Goal: Information Seeking & Learning: Learn about a topic

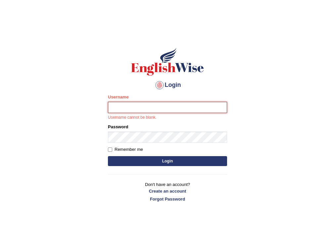
click at [142, 110] on input "Username" at bounding box center [167, 107] width 119 height 11
type input "[PERSON_NAME]"
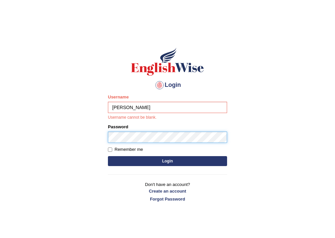
click at [123, 141] on form "Please fix the following errors: Username jonathan-parramatta Username cannot b…" at bounding box center [167, 131] width 119 height 74
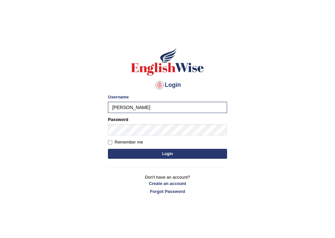
click at [139, 156] on button "Login" at bounding box center [167, 154] width 119 height 10
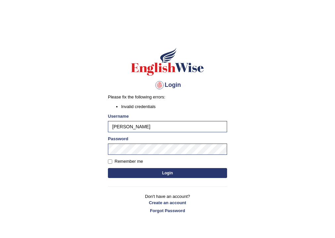
click at [172, 171] on button "Login" at bounding box center [167, 173] width 119 height 10
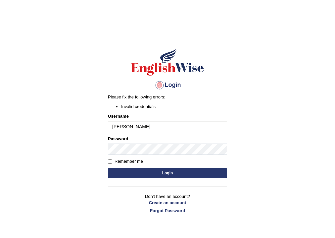
click at [138, 127] on input "[PERSON_NAME]" at bounding box center [167, 126] width 119 height 11
type input "[PERSON_NAME]-paramatta"
click at [159, 175] on button "Login" at bounding box center [167, 173] width 119 height 10
drag, startPoint x: 162, startPoint y: 125, endPoint x: 83, endPoint y: 118, distance: 79.1
click at [83, 118] on body "Login Please fix the following errors: Invalid credentials Username jonathan-pa…" at bounding box center [167, 136] width 335 height 238
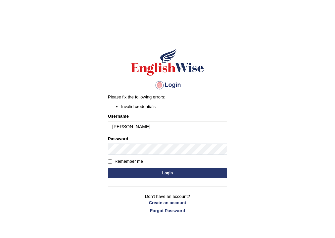
type input "[PERSON_NAME]"
click at [135, 171] on button "Login" at bounding box center [167, 173] width 119 height 10
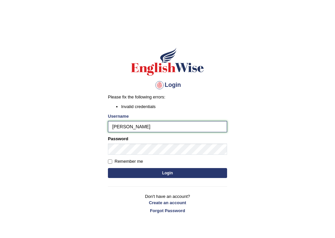
click at [131, 127] on input "jonathan-parramatta" at bounding box center [167, 126] width 119 height 11
type input "jonathan_parramatta"
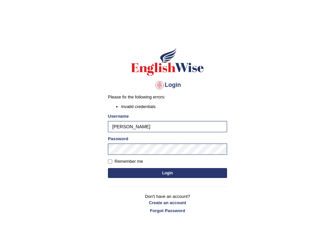
click at [138, 171] on button "Login" at bounding box center [167, 173] width 119 height 10
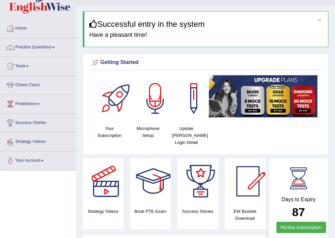
scroll to position [26, 0]
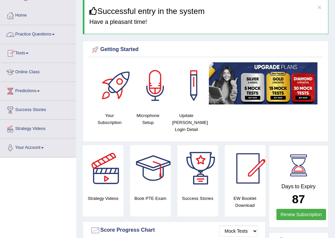
click at [48, 34] on link "Practice Questions" at bounding box center [38, 33] width 76 height 17
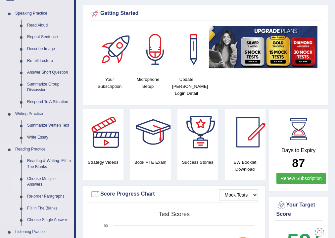
scroll to position [79, 0]
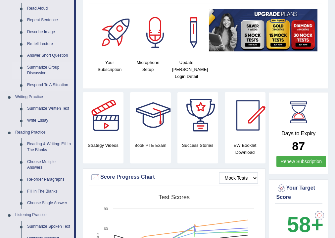
click at [50, 66] on link "Summarize Group Discussion" at bounding box center [49, 71] width 50 height 18
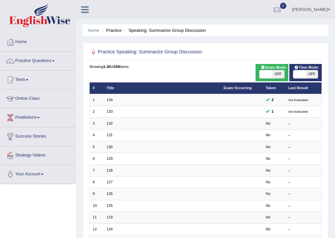
click at [313, 76] on span "OFF" at bounding box center [312, 74] width 12 height 8
checkbox input "true"
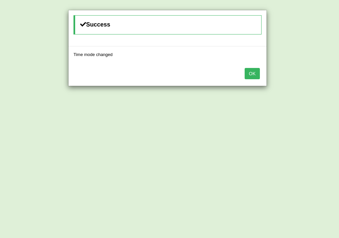
click at [257, 71] on button "OK" at bounding box center [252, 73] width 15 height 11
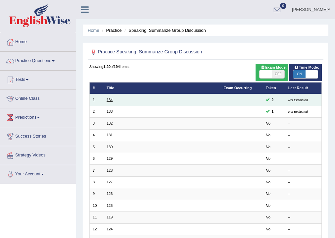
click at [108, 99] on link "134" at bounding box center [110, 100] width 6 height 4
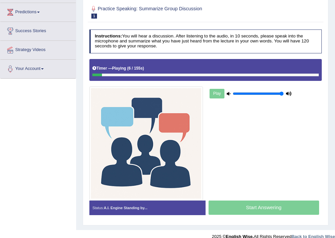
scroll to position [113, 0]
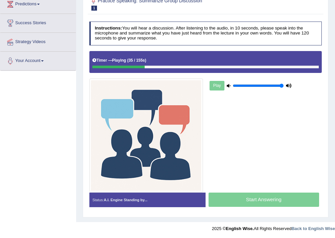
drag, startPoint x: 94, startPoint y: 65, endPoint x: 168, endPoint y: 125, distance: 95.4
click at [219, 147] on div "Instructions: You will hear a discussion. After listening to the audio, in 10 s…" at bounding box center [206, 116] width 236 height 195
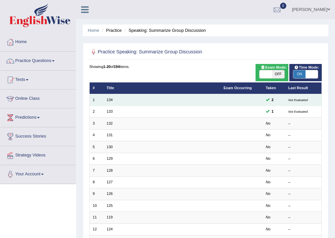
click at [146, 101] on td "134" at bounding box center [162, 100] width 117 height 12
click at [109, 100] on link "134" at bounding box center [110, 100] width 6 height 4
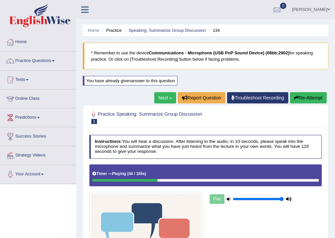
click at [97, 179] on div at bounding box center [124, 180] width 65 height 3
click at [314, 99] on button "Re-Attempt" at bounding box center [308, 97] width 37 height 11
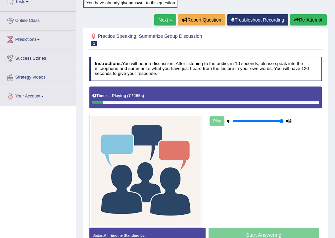
scroll to position [113, 0]
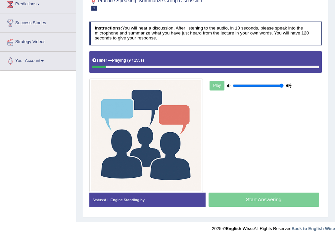
click at [190, 67] on div at bounding box center [205, 67] width 227 height 3
drag, startPoint x: 107, startPoint y: 65, endPoint x: 249, endPoint y: 71, distance: 141.9
click at [246, 72] on div "Timer — Playing ( 10 / 155s ) Skip" at bounding box center [205, 62] width 233 height 22
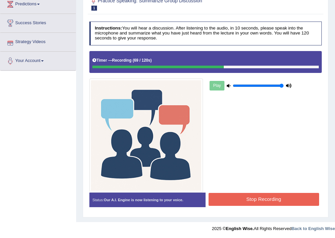
click at [214, 205] on div "Status: Our A.I. Engine is now listening to your voice. Start Answering Stop Re…" at bounding box center [205, 202] width 233 height 20
click at [221, 196] on button "Stop Recording" at bounding box center [264, 199] width 111 height 13
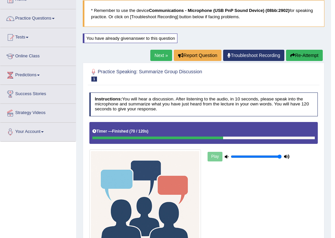
scroll to position [34, 0]
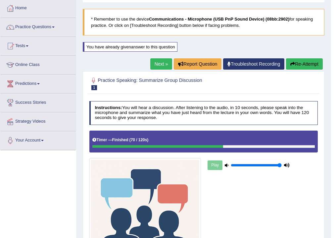
click at [317, 63] on button "Re-Attempt" at bounding box center [304, 63] width 37 height 11
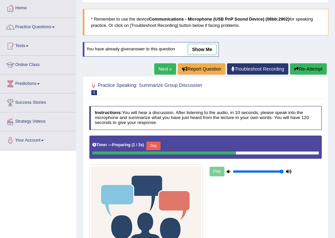
click at [155, 144] on button "Skip" at bounding box center [153, 145] width 14 height 9
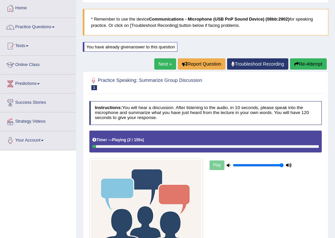
drag, startPoint x: 94, startPoint y: 145, endPoint x: 138, endPoint y: 150, distance: 44.7
click at [138, 150] on div "Timer — Playing ( 2 / 155s ) Skip" at bounding box center [205, 142] width 233 height 22
click at [136, 147] on div "Timer — Playing ( 3 / 155s ) Skip" at bounding box center [205, 142] width 233 height 22
click at [136, 146] on div at bounding box center [205, 146] width 227 height 3
click at [138, 147] on div at bounding box center [205, 146] width 227 height 3
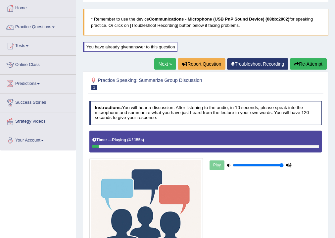
drag, startPoint x: 142, startPoint y: 156, endPoint x: 158, endPoint y: 151, distance: 17.4
click at [154, 151] on div "Timer — Playing ( 4 / 155s ) Skip" at bounding box center [205, 142] width 233 height 22
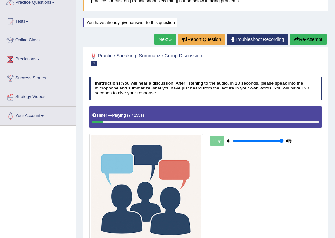
scroll to position [113, 0]
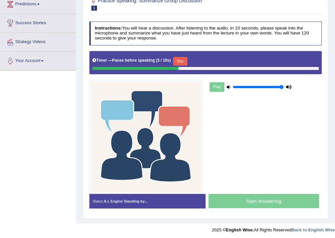
click at [187, 60] on button "Skip" at bounding box center [180, 61] width 14 height 9
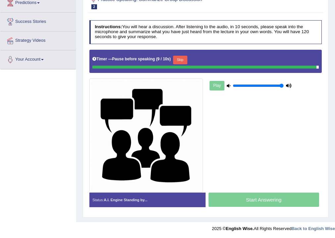
scroll to position [113, 0]
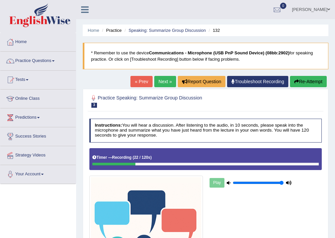
drag, startPoint x: 10, startPoint y: 0, endPoint x: 180, endPoint y: 109, distance: 202.1
click at [176, 110] on div "Practice Speaking: Summarize Group Discussion 3 132" at bounding box center [206, 102] width 236 height 20
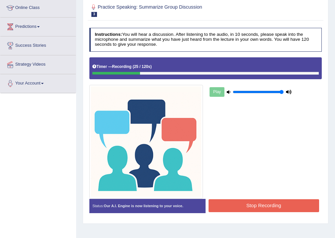
scroll to position [110, 0]
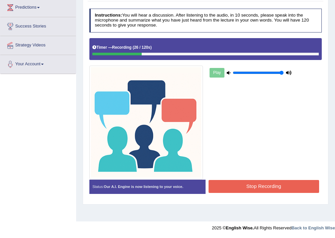
click at [250, 185] on button "Stop Recording" at bounding box center [264, 186] width 111 height 13
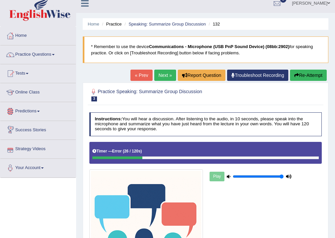
scroll to position [4, 0]
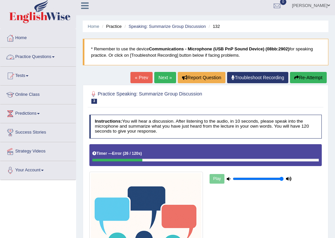
click at [48, 57] on link "Practice Questions" at bounding box center [38, 56] width 76 height 17
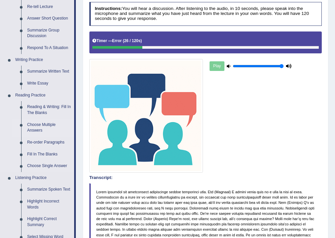
scroll to position [136, 0]
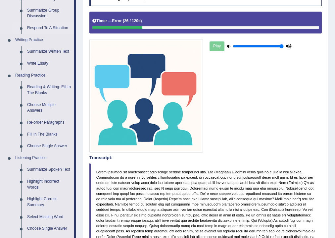
click at [49, 26] on link "Respond To A Situation" at bounding box center [49, 28] width 50 height 12
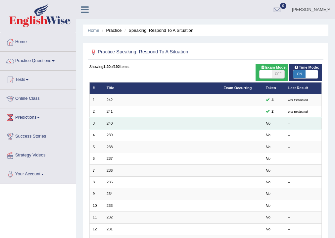
click at [111, 124] on link "240" at bounding box center [110, 123] width 6 height 4
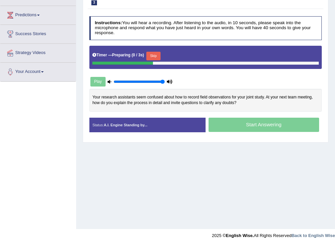
scroll to position [106, 0]
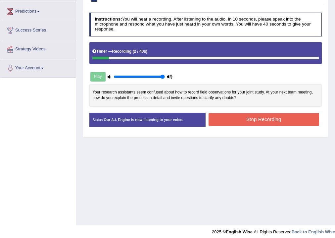
click at [240, 115] on button "Stop Recording" at bounding box center [264, 119] width 111 height 13
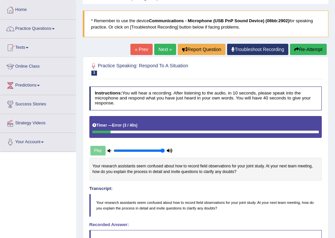
scroll to position [15, 0]
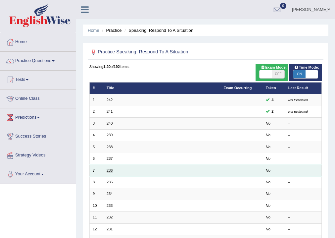
click at [110, 169] on link "236" at bounding box center [110, 170] width 6 height 4
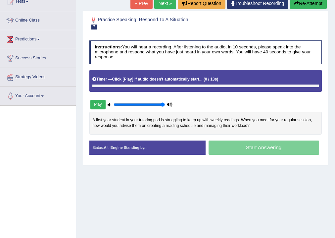
scroll to position [79, 0]
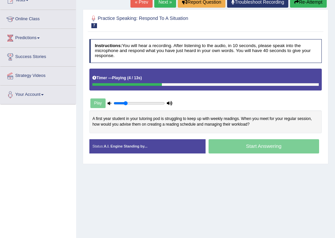
drag, startPoint x: 159, startPoint y: 102, endPoint x: 124, endPoint y: 103, distance: 35.1
type input "0.2"
click at [124, 103] on input "range" at bounding box center [139, 103] width 51 height 5
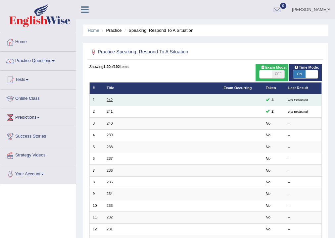
click at [111, 100] on link "242" at bounding box center [110, 100] width 6 height 4
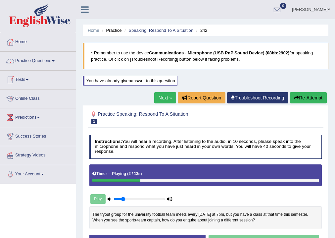
click at [161, 95] on link "Next »" at bounding box center [165, 97] width 22 height 11
click at [47, 61] on link "Practice Questions" at bounding box center [38, 60] width 76 height 17
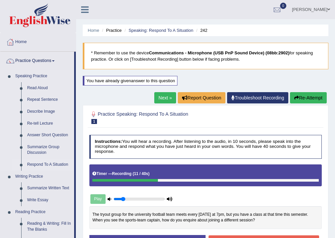
click at [32, 163] on link "Respond To A Situation" at bounding box center [49, 165] width 50 height 12
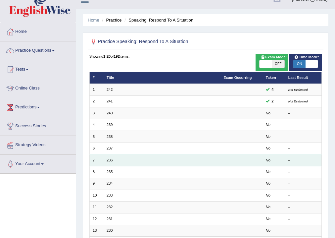
scroll to position [26, 0]
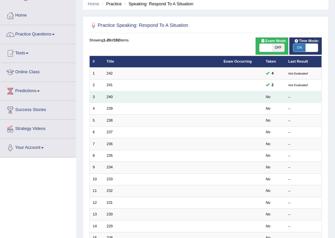
click at [92, 97] on td "3" at bounding box center [96, 97] width 14 height 12
click at [109, 97] on link "240" at bounding box center [110, 97] width 6 height 4
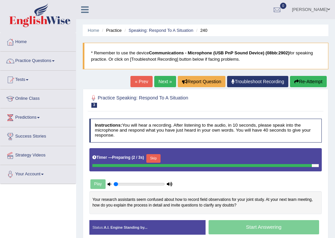
drag, startPoint x: 122, startPoint y: 184, endPoint x: 103, endPoint y: 185, distance: 18.9
type input "0.05"
click at [114, 185] on input "range" at bounding box center [139, 184] width 51 height 5
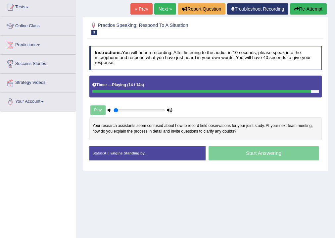
scroll to position [57, 0]
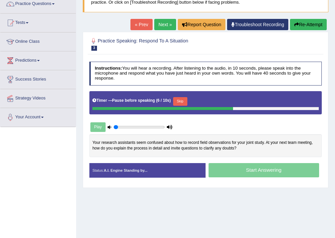
click at [182, 101] on button "Skip" at bounding box center [180, 101] width 14 height 9
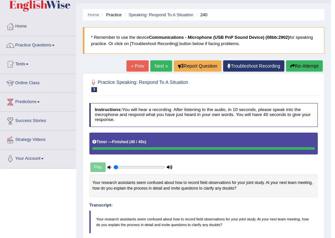
scroll to position [0, 0]
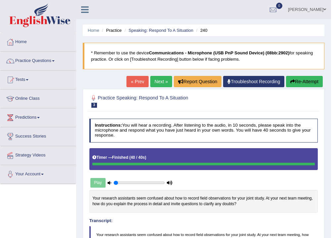
click at [135, 81] on link "« Prev" at bounding box center [138, 81] width 22 height 11
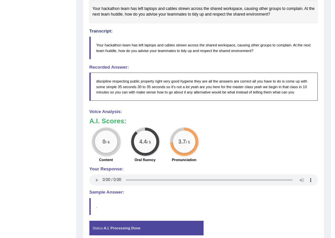
scroll to position [212, 0]
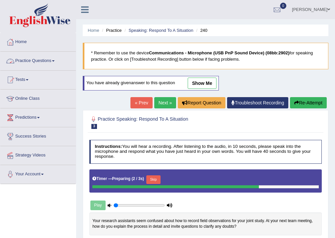
click at [43, 61] on link "Practice Questions" at bounding box center [38, 60] width 76 height 17
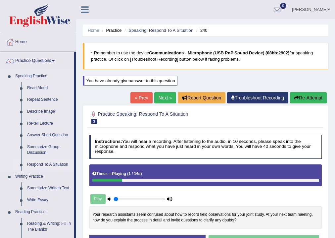
click at [38, 163] on link "Respond To A Situation" at bounding box center [49, 165] width 50 height 12
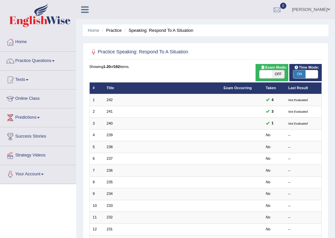
click at [297, 74] on span "ON" at bounding box center [299, 74] width 12 height 8
checkbox input "false"
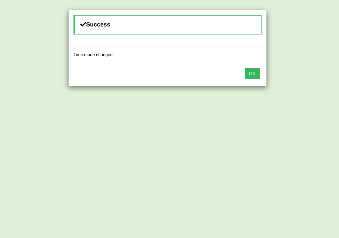
click at [250, 73] on button "OK" at bounding box center [252, 73] width 15 height 11
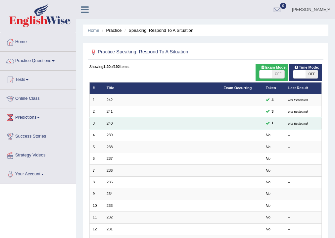
click at [110, 122] on link "240" at bounding box center [110, 123] width 6 height 4
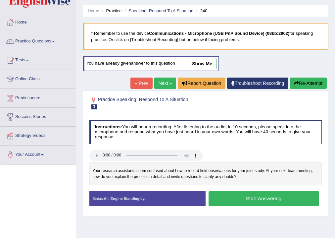
scroll to position [110, 0]
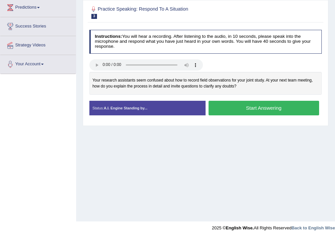
click at [225, 108] on button "Start Answering" at bounding box center [264, 108] width 111 height 14
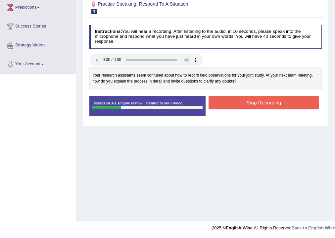
click at [232, 102] on button "Stop Recording" at bounding box center [264, 102] width 111 height 13
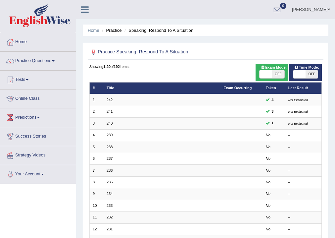
click at [314, 74] on span "OFF" at bounding box center [312, 74] width 12 height 8
checkbox input "true"
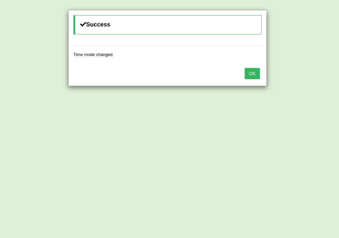
click at [247, 73] on button "OK" at bounding box center [252, 73] width 15 height 11
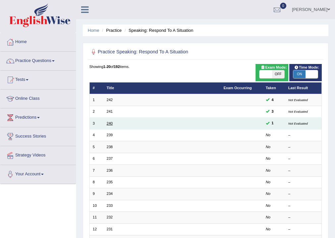
click at [110, 123] on link "240" at bounding box center [110, 123] width 6 height 4
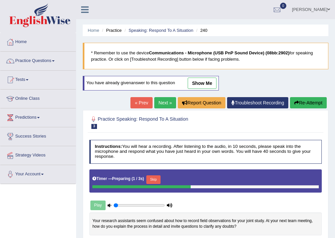
click at [156, 179] on button "Skip" at bounding box center [153, 179] width 14 height 9
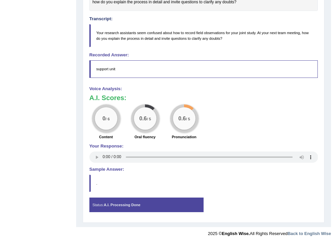
scroll to position [223, 0]
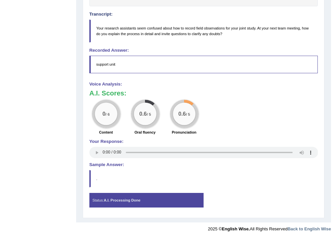
click at [105, 164] on h4 "Sample Answer:" at bounding box center [203, 164] width 229 height 5
click at [111, 172] on blockquote "." at bounding box center [203, 178] width 229 height 17
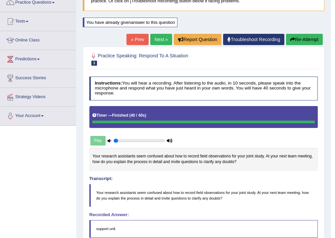
scroll to position [37, 0]
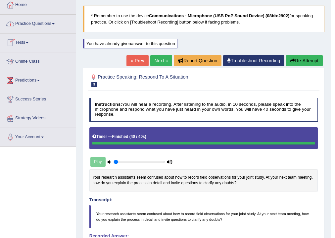
click at [55, 23] on link "Practice Questions" at bounding box center [38, 23] width 76 height 17
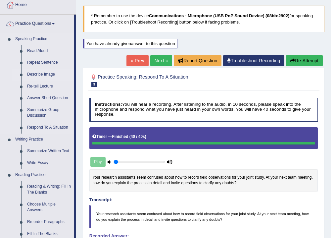
click at [40, 73] on link "Describe Image" at bounding box center [49, 75] width 50 height 12
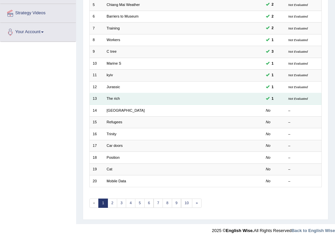
scroll to position [143, 0]
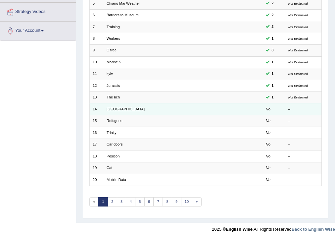
click at [110, 109] on link "[GEOGRAPHIC_DATA]" at bounding box center [126, 109] width 38 height 4
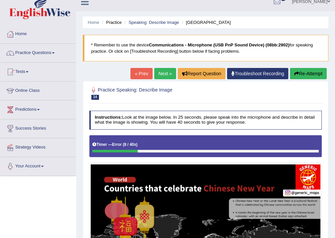
scroll to position [7, 0]
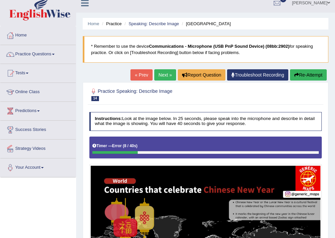
click at [328, 1] on span at bounding box center [329, 3] width 3 height 4
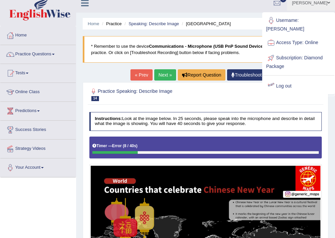
click at [281, 85] on link "Log out" at bounding box center [299, 86] width 72 height 15
